Goal: Task Accomplishment & Management: Manage account settings

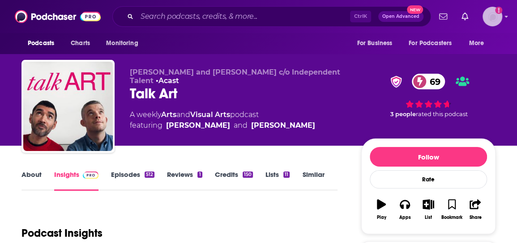
click at [492, 20] on img "Logged in as mresewehr" at bounding box center [492, 17] width 20 height 20
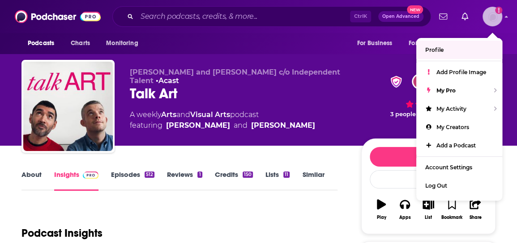
click at [487, 13] on img "Logged in as mresewehr" at bounding box center [492, 17] width 20 height 20
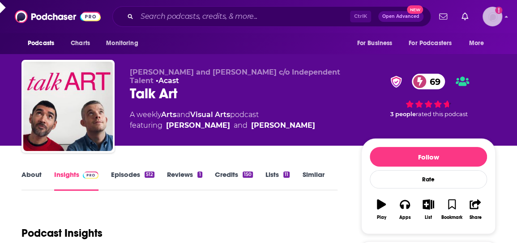
click at [487, 13] on img "Logged in as mresewehr" at bounding box center [492, 17] width 20 height 20
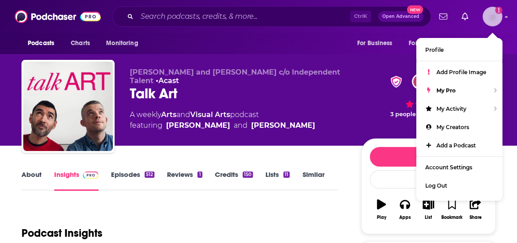
click at [491, 12] on img "Logged in as mresewehr" at bounding box center [492, 17] width 20 height 20
click at [54, 16] on img at bounding box center [58, 16] width 86 height 17
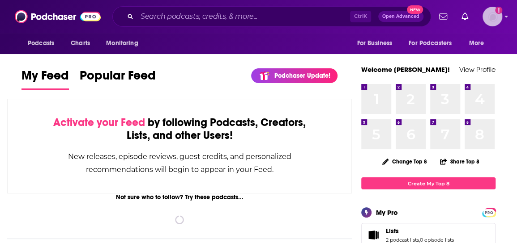
click at [491, 22] on img "Logged in as mresewehr" at bounding box center [492, 17] width 20 height 20
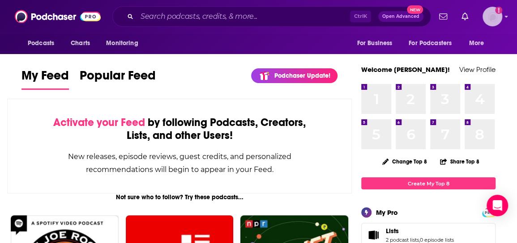
click at [490, 20] on img "Logged in as mresewehr" at bounding box center [492, 17] width 20 height 20
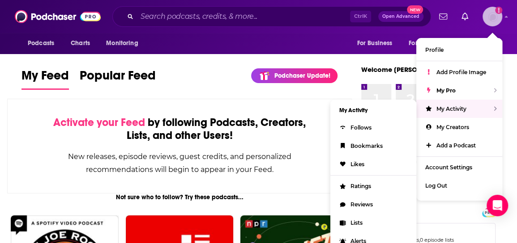
click at [465, 110] on span "My Activity" at bounding box center [451, 109] width 30 height 7
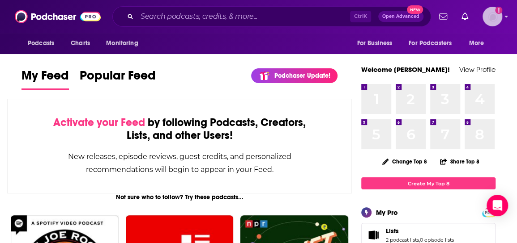
click at [489, 16] on img "Logged in as mresewehr" at bounding box center [492, 17] width 20 height 20
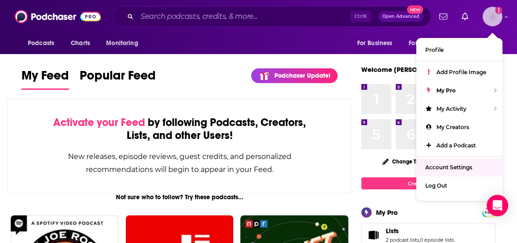
click at [459, 170] on span "Account Settings" at bounding box center [448, 167] width 47 height 7
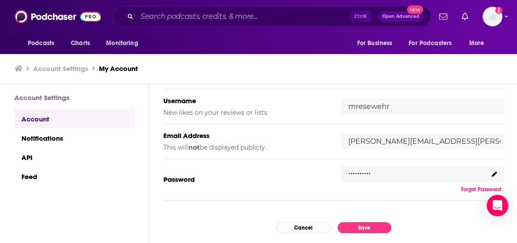
scroll to position [124, 0]
click at [487, 141] on input "[PERSON_NAME][EMAIL_ADDRESS][PERSON_NAME][DOMAIN_NAME]" at bounding box center [422, 141] width 163 height 16
click at [491, 113] on input "mresewehr" at bounding box center [422, 106] width 163 height 16
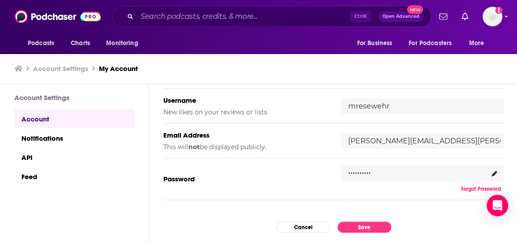
click at [439, 175] on div ".........." at bounding box center [422, 174] width 163 height 16
click at [435, 173] on div ".........." at bounding box center [422, 174] width 163 height 16
click at [492, 172] on icon at bounding box center [493, 173] width 5 height 5
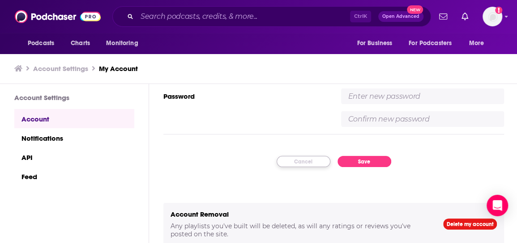
click at [285, 164] on button "Cancel" at bounding box center [304, 161] width 54 height 11
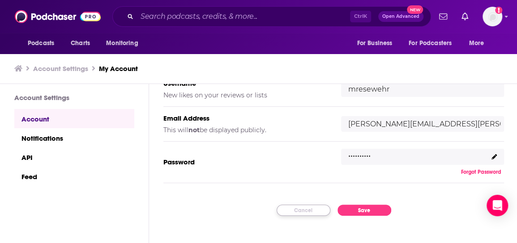
scroll to position [141, 0]
